Goal: Navigation & Orientation: Find specific page/section

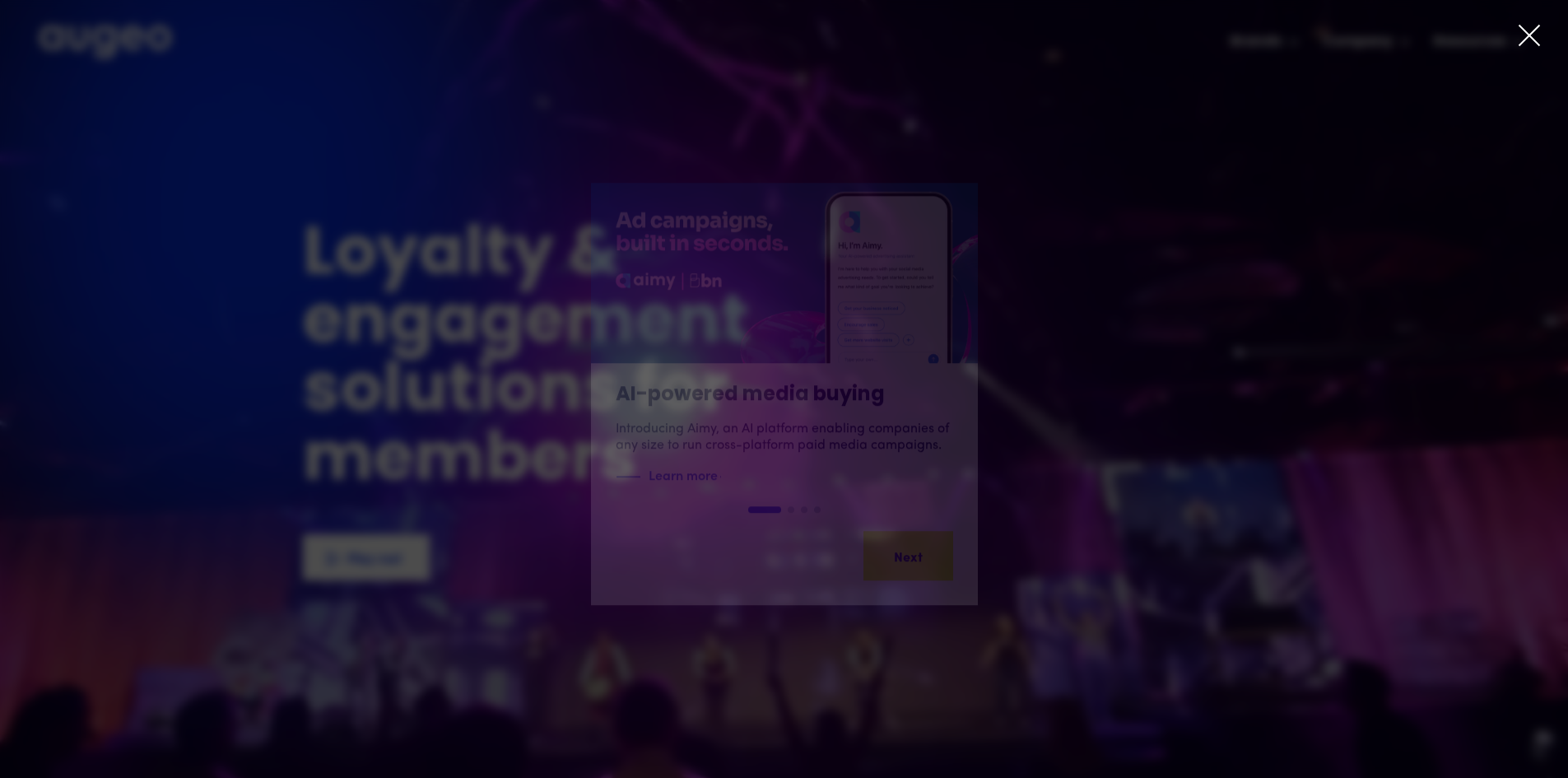
click at [1520, 23] on div at bounding box center [784, 389] width 1568 height 778
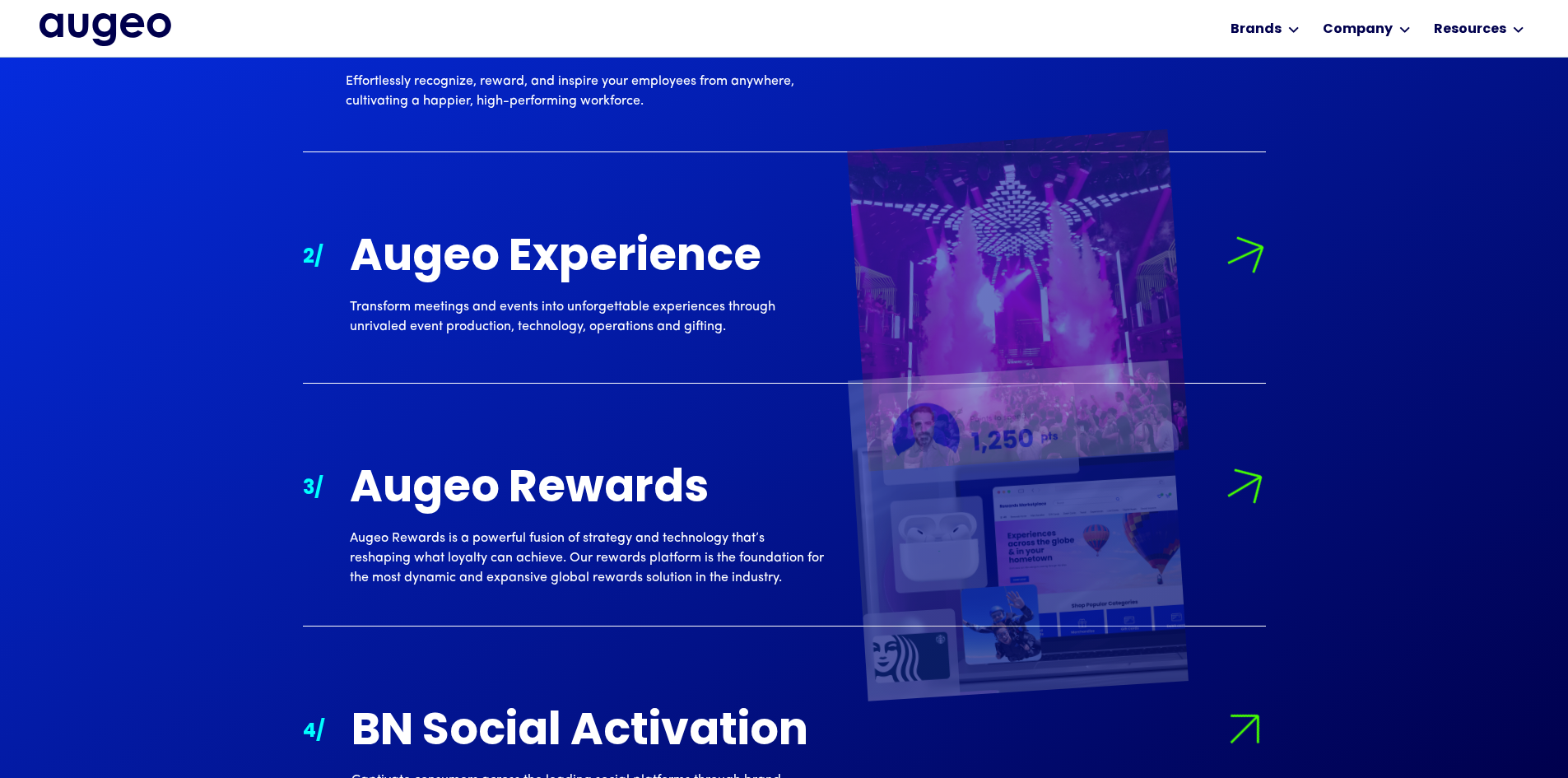
scroll to position [1826, 0]
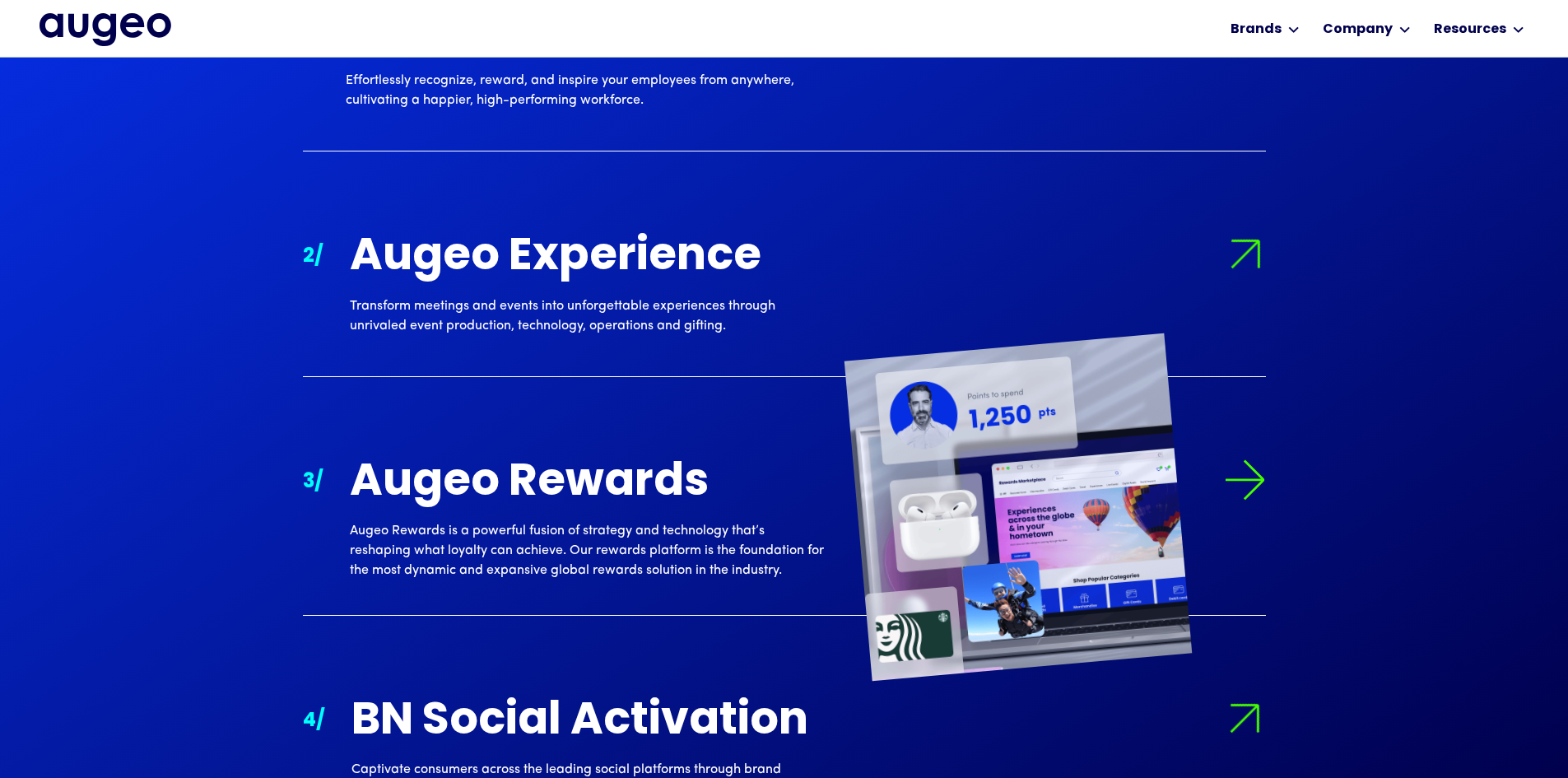
click at [1233, 469] on img at bounding box center [1245, 480] width 41 height 41
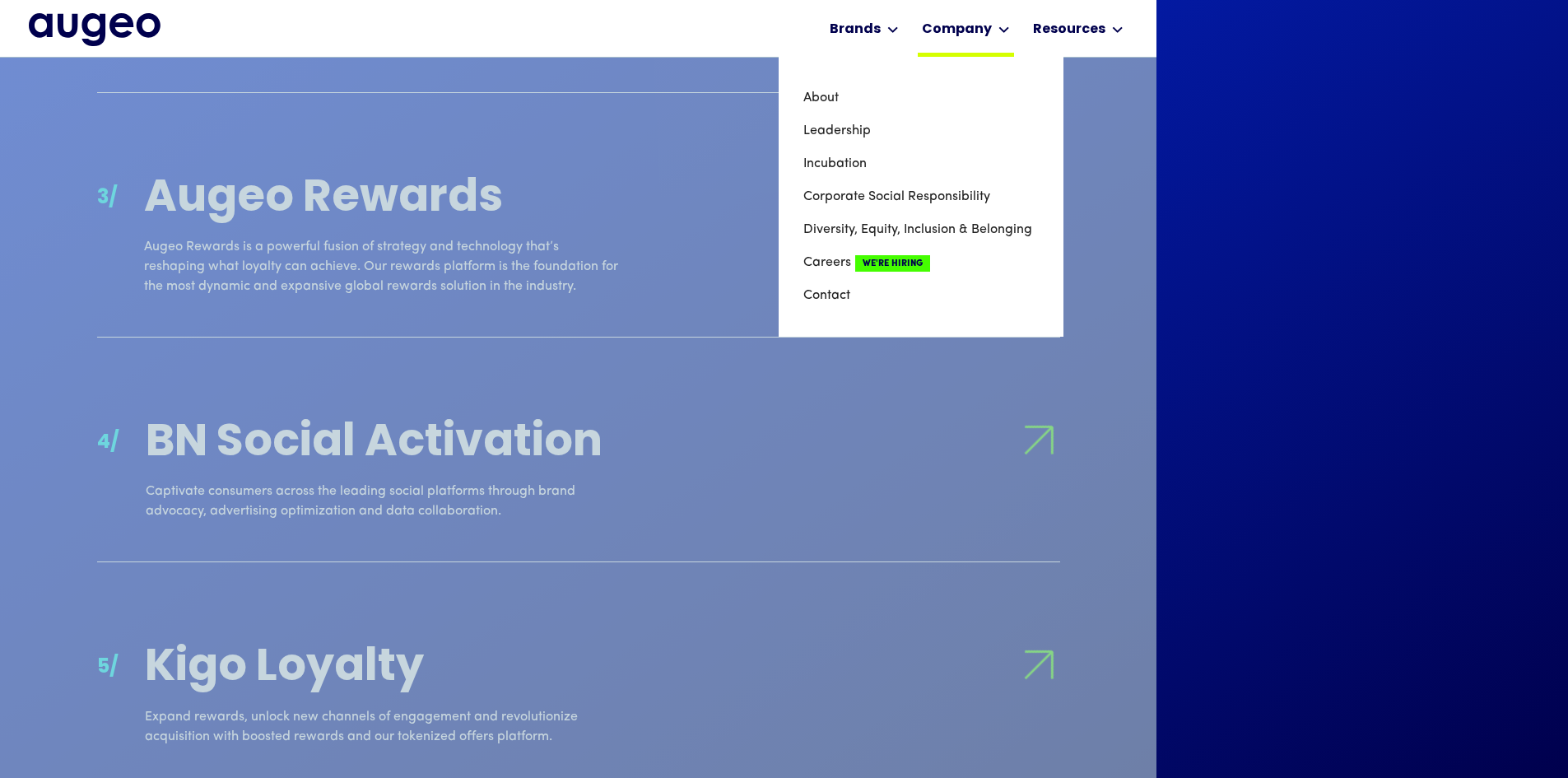
scroll to position [2109, 0]
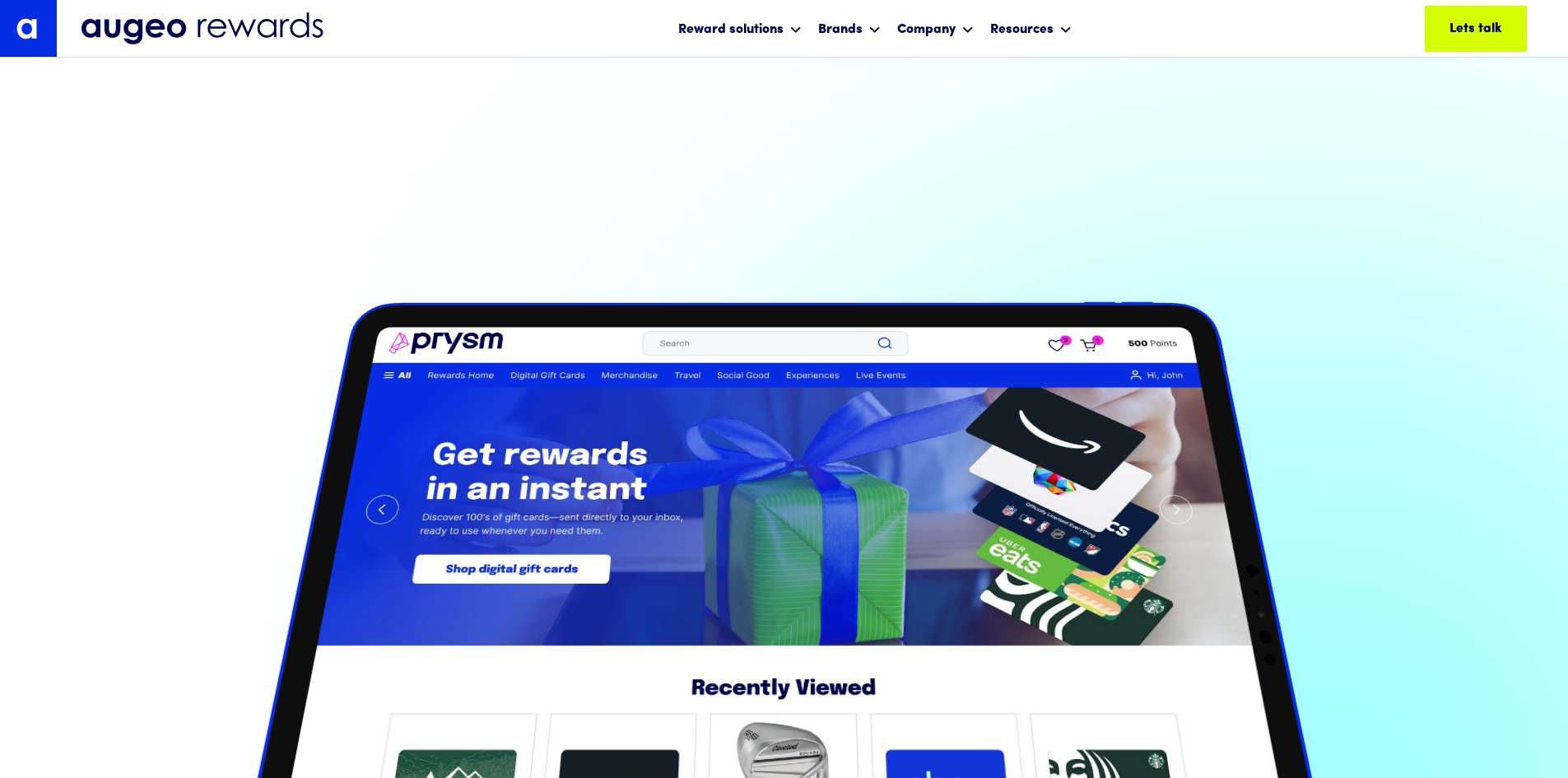
scroll to position [1561, 0]
